Goal: Communication & Community: Answer question/provide support

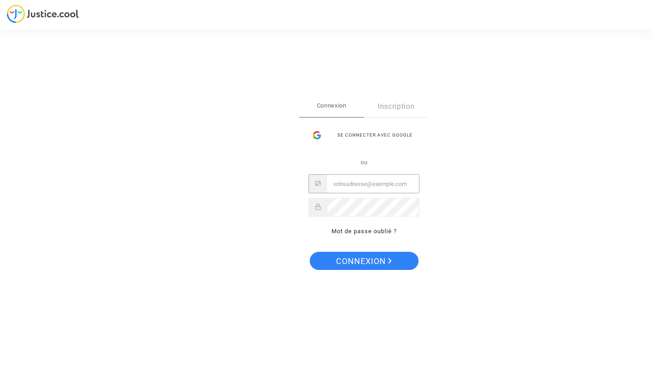
type input "[EMAIL_ADDRESS][DOMAIN_NAME]"
click at [363, 260] on button "Connexion" at bounding box center [364, 261] width 109 height 18
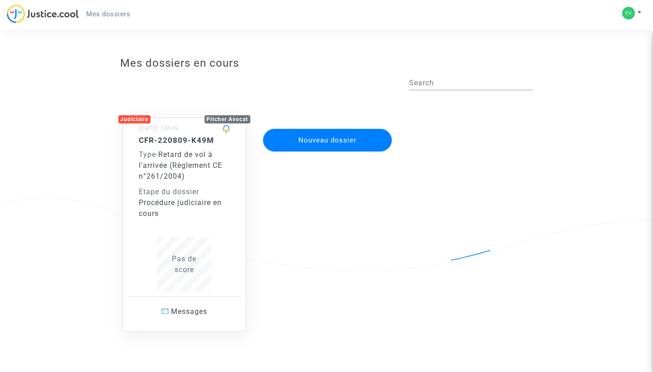
click at [214, 209] on div "Procédure judiciaire en cours" at bounding box center [185, 208] width 92 height 22
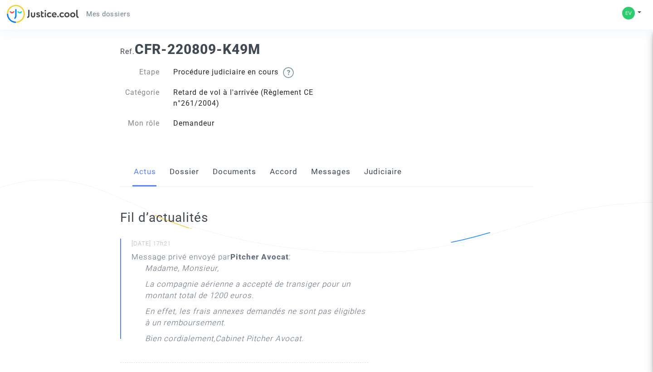
scroll to position [18, 0]
click at [272, 176] on link "Accord" at bounding box center [284, 171] width 28 height 30
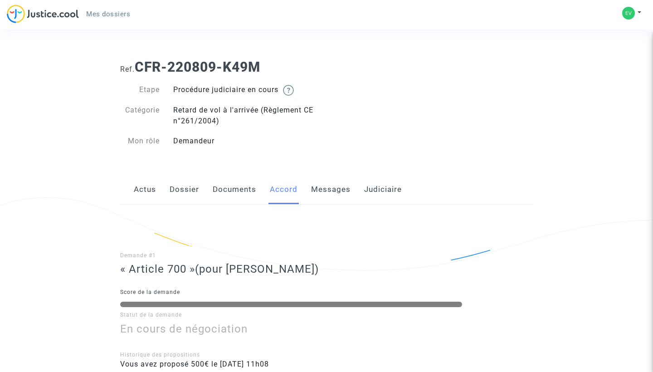
click at [348, 186] on link "Messages" at bounding box center [330, 190] width 39 height 30
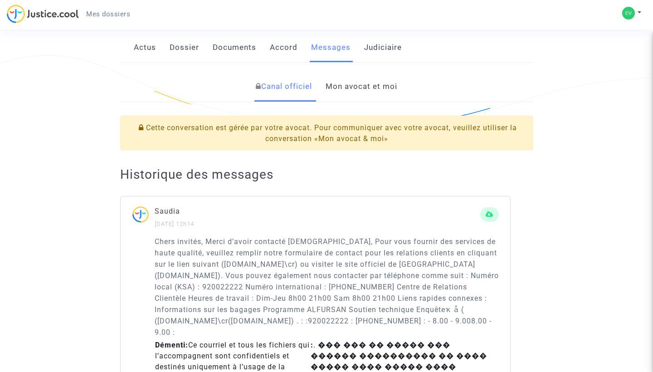
scroll to position [62, 0]
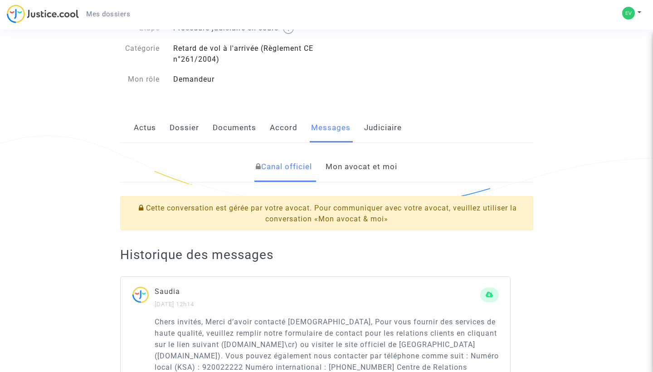
click at [357, 170] on link "Mon avocat et moi" at bounding box center [362, 167] width 72 height 30
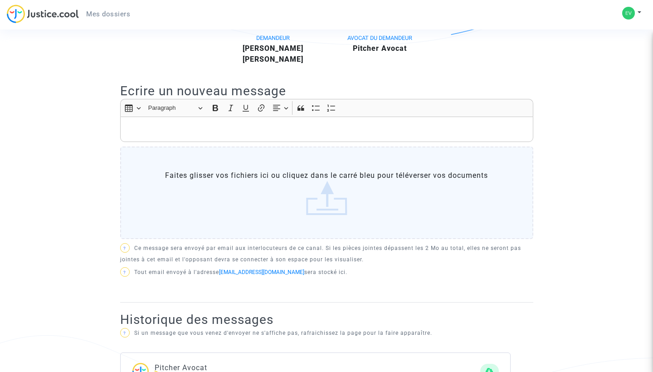
scroll to position [224, 0]
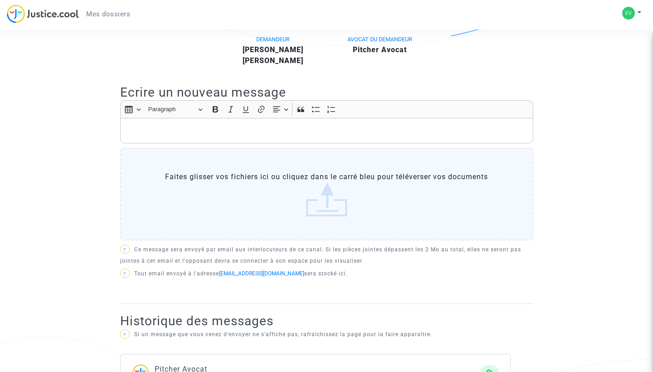
click at [302, 129] on p "Rich Text Editor, main" at bounding box center [327, 130] width 404 height 11
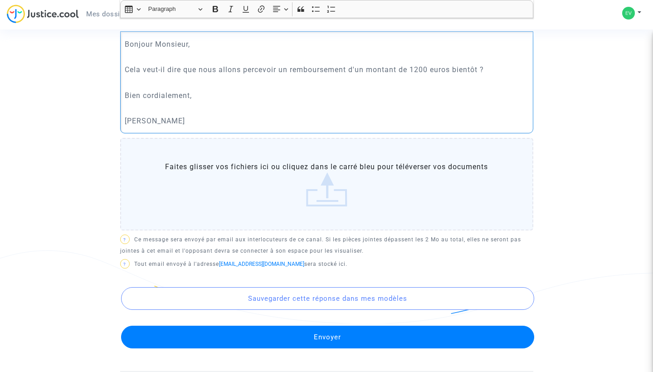
scroll to position [345, 0]
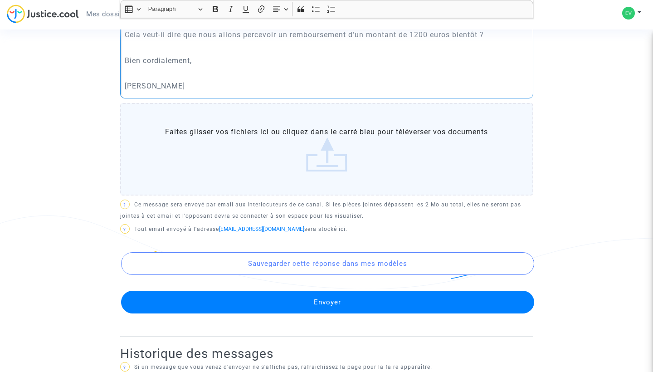
click at [321, 303] on button "Envoyer" at bounding box center [327, 302] width 413 height 23
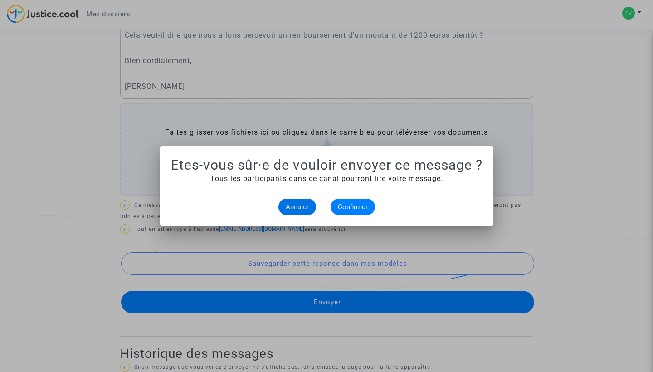
click at [362, 205] on span "Confirmer" at bounding box center [353, 207] width 30 height 8
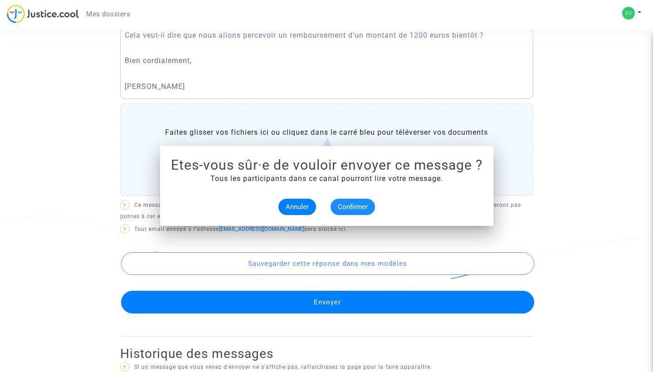
scroll to position [345, 0]
